Goal: Find specific page/section: Find specific page/section

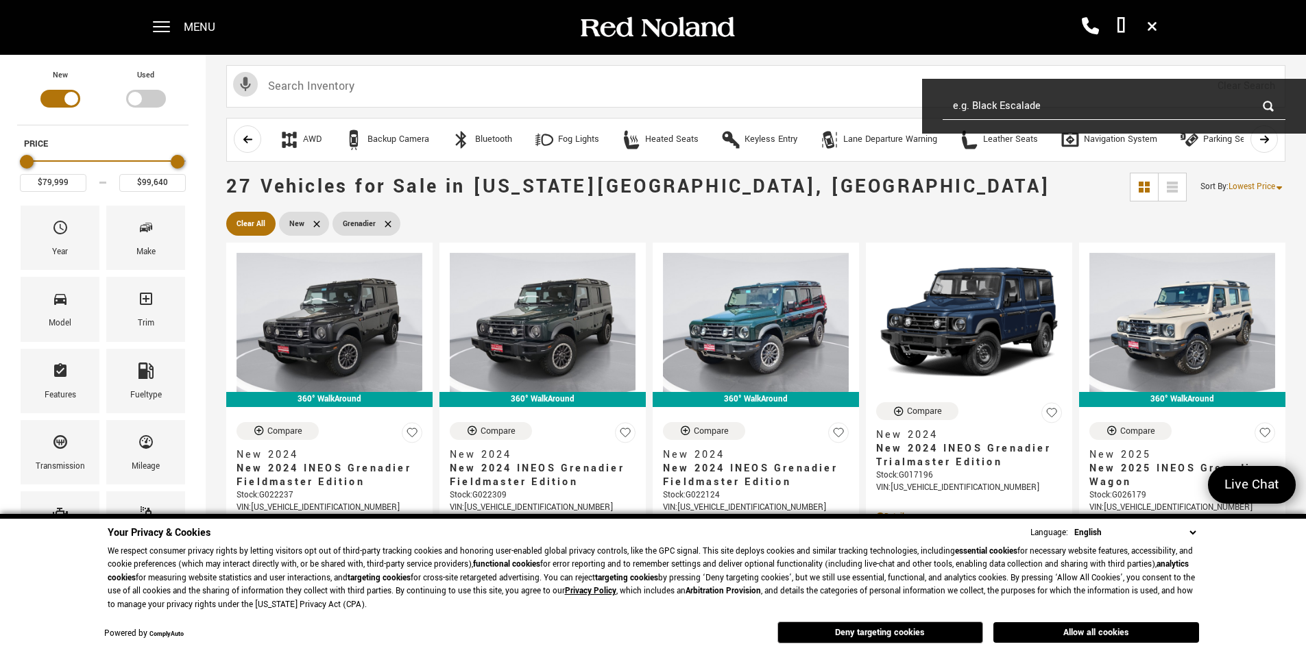
click at [966, 106] on input "e.g. Black Escalade" at bounding box center [1114, 106] width 343 height 27
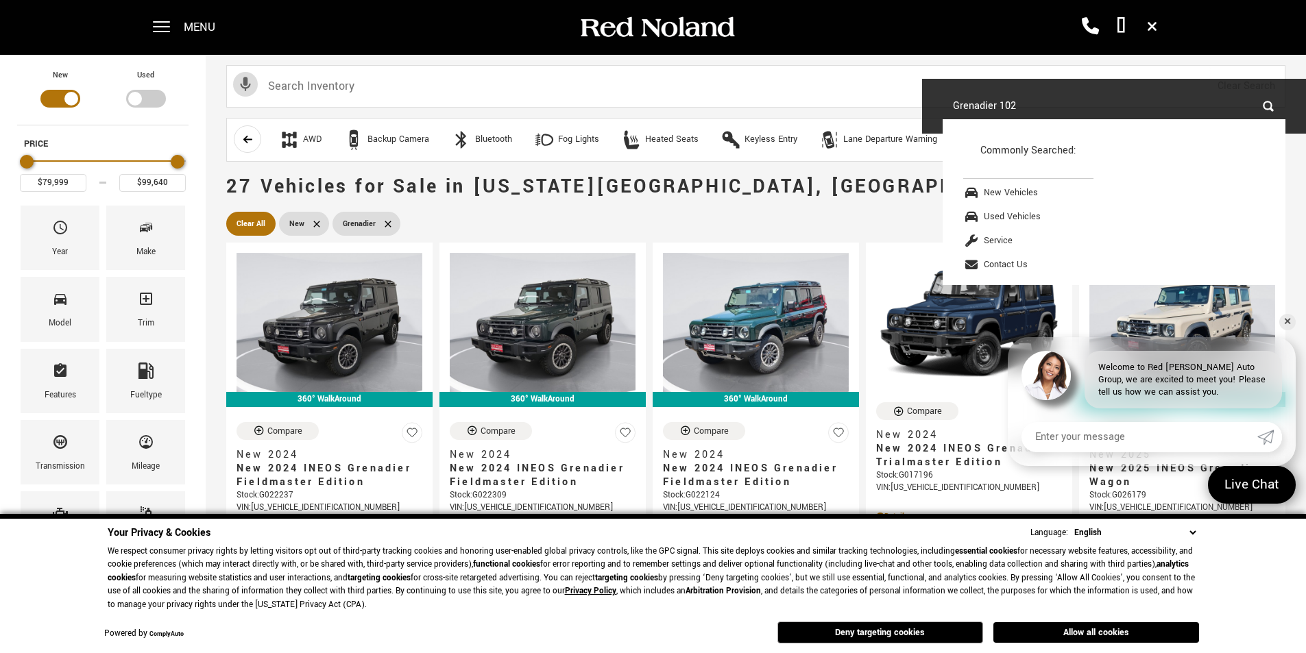
type input "Grenadier 1024"
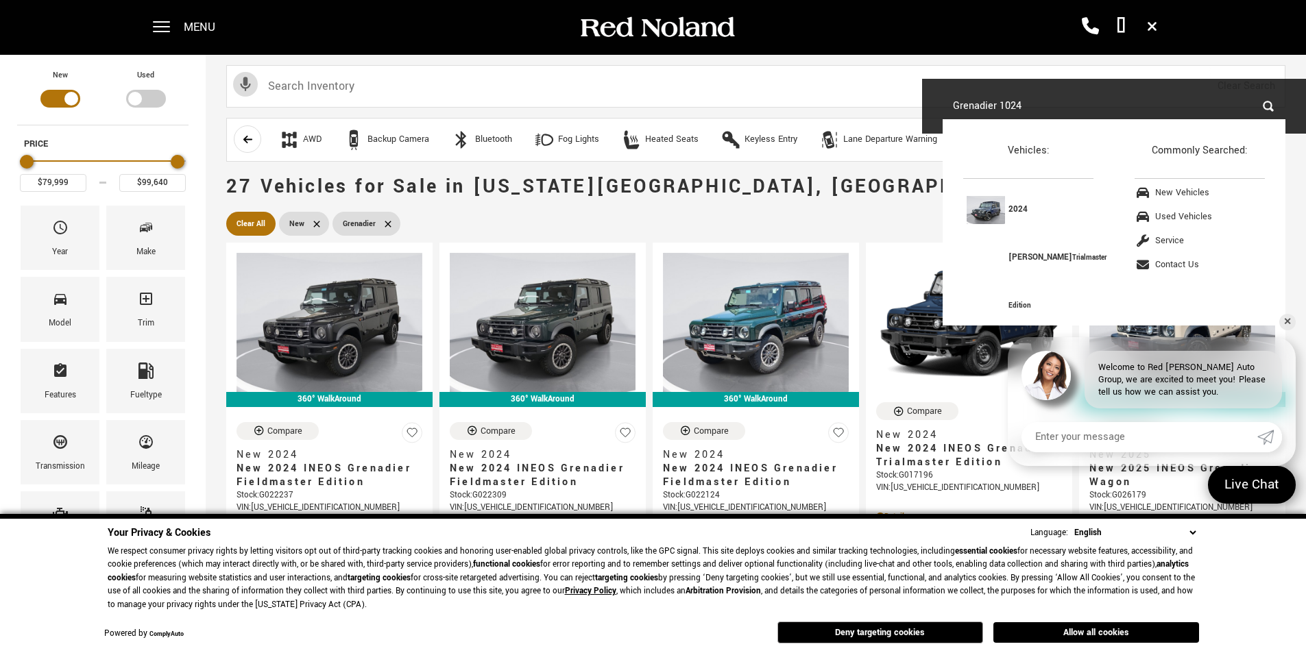
click at [1267, 104] on input "Grenadier 1024" at bounding box center [1114, 106] width 343 height 27
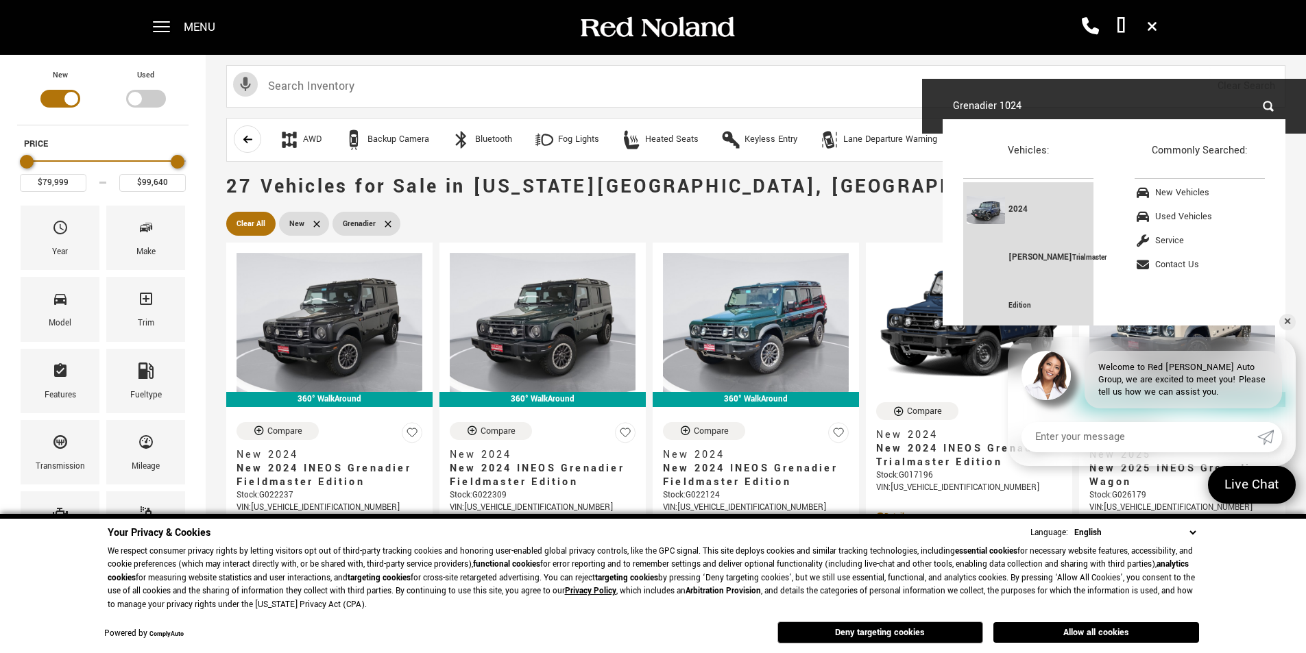
click at [1013, 300] on div "2024 INEOS Grenadier Trialmaster Edition" at bounding box center [1047, 258] width 76 height 144
